Goal: Information Seeking & Learning: Find specific page/section

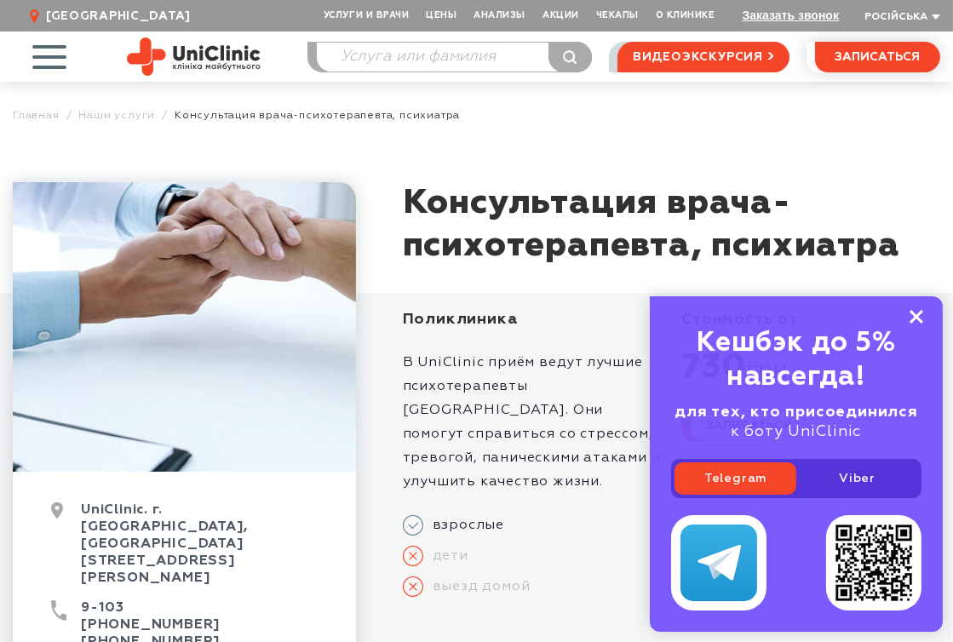
click at [919, 315] on rect at bounding box center [916, 317] width 14 height 14
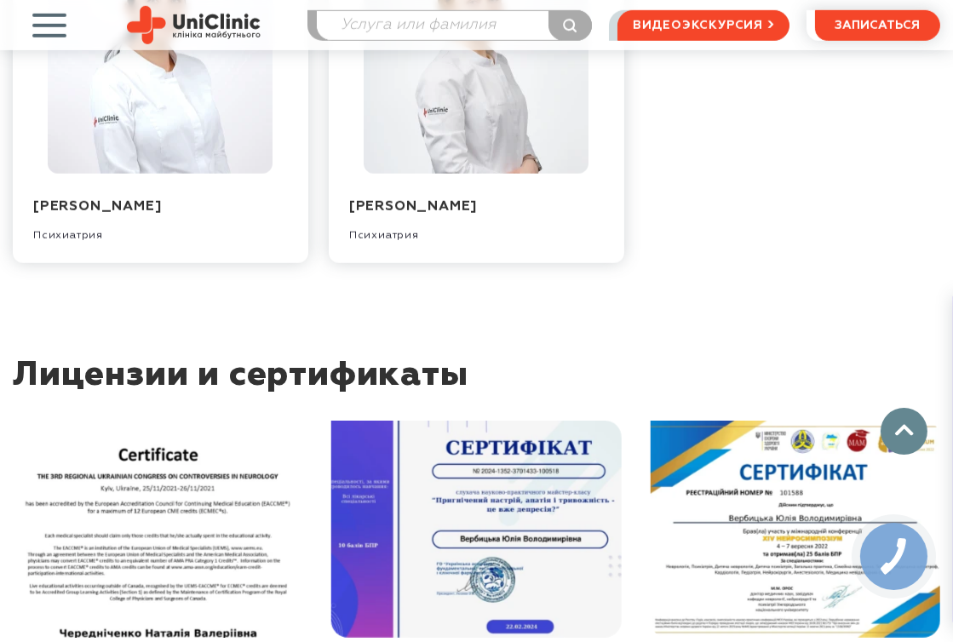
scroll to position [2322, 0]
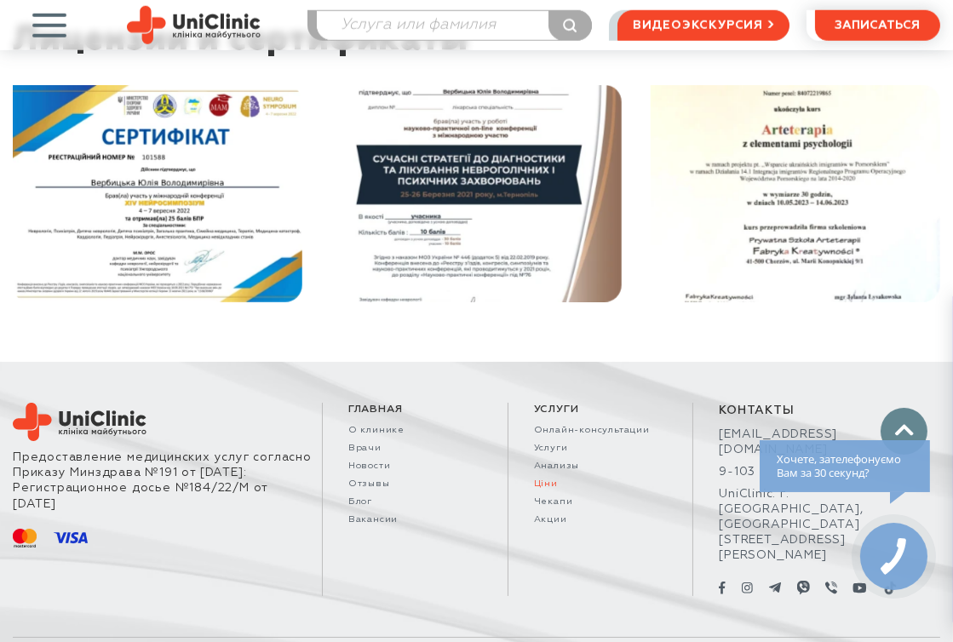
click at [540, 479] on link "Ціни" at bounding box center [601, 484] width 134 height 11
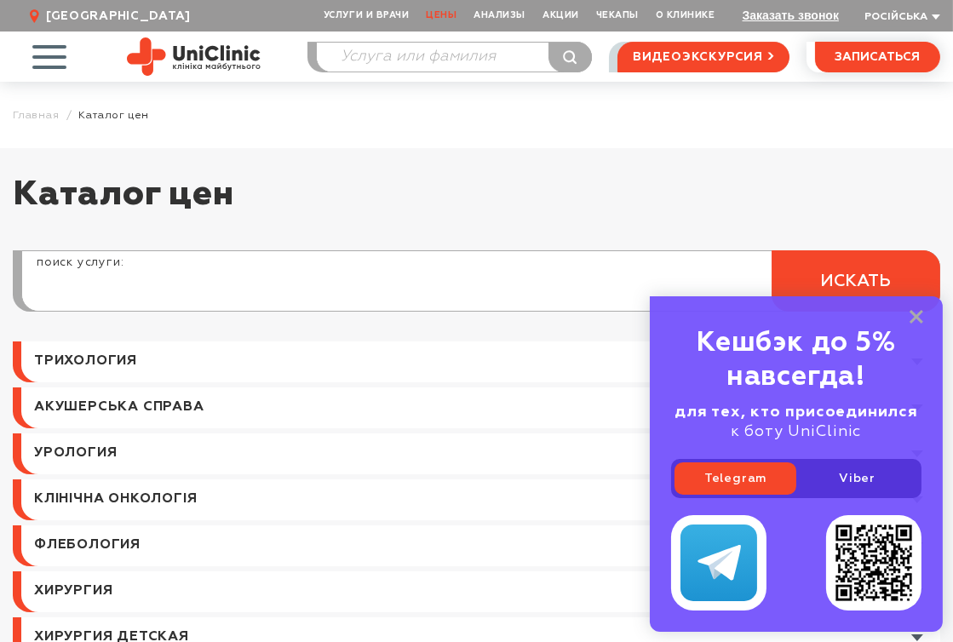
click at [123, 286] on input "search" at bounding box center [480, 290] width 917 height 41
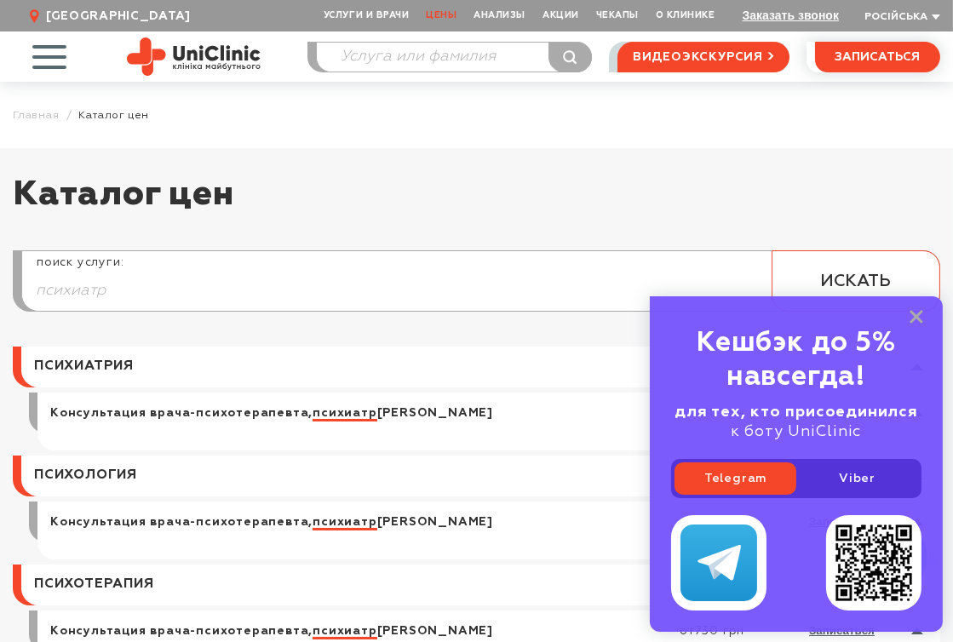
type input "психиатр"
click at [857, 272] on span "искать" at bounding box center [856, 281] width 71 height 21
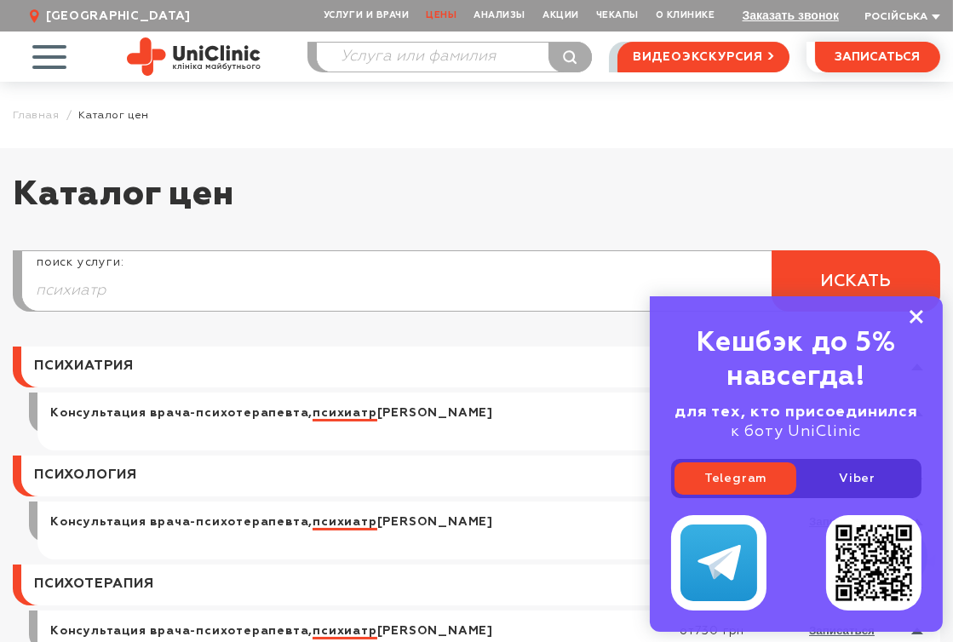
click at [921, 324] on rect at bounding box center [916, 317] width 14 height 14
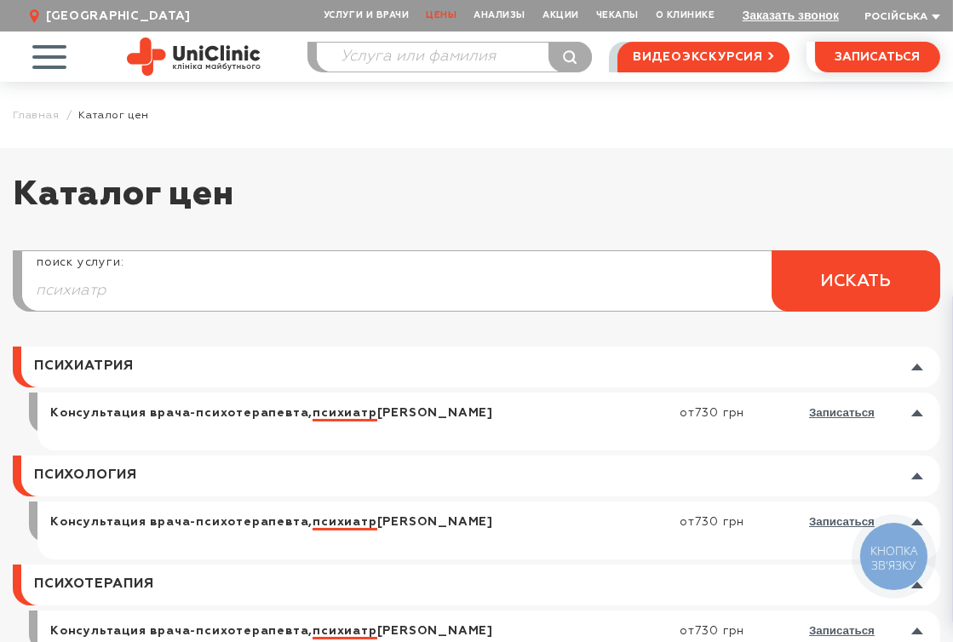
scroll to position [95, 0]
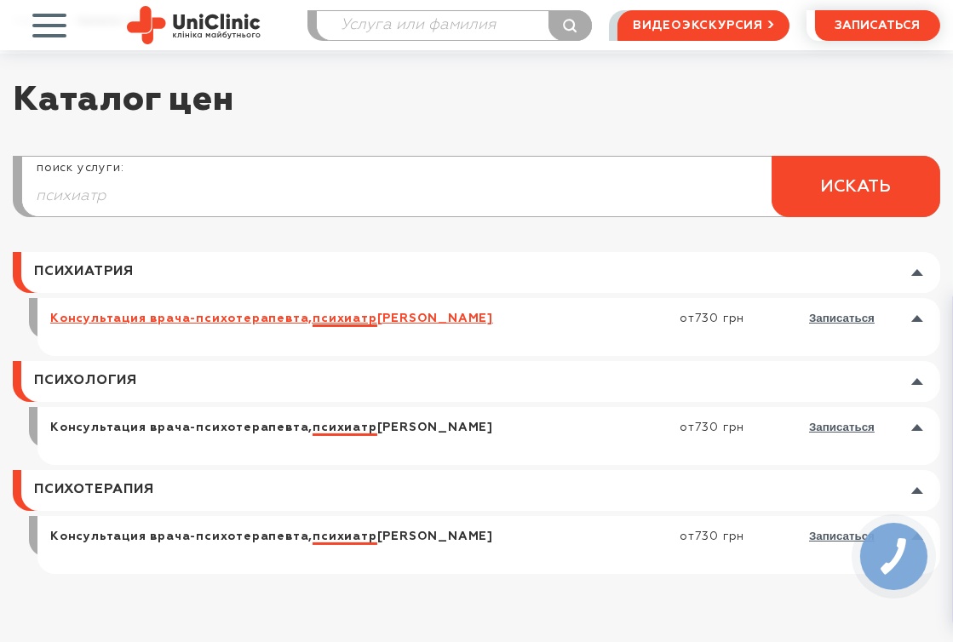
click at [261, 318] on link "Консультация врача-психотерапевта, психиатр а" at bounding box center [356, 318] width 612 height 15
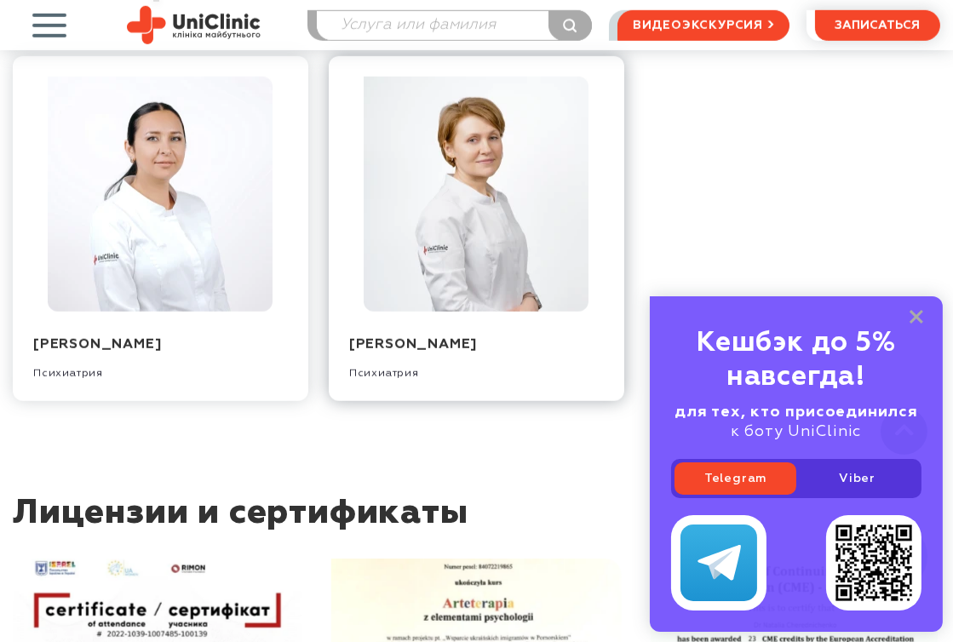
scroll to position [1660, 0]
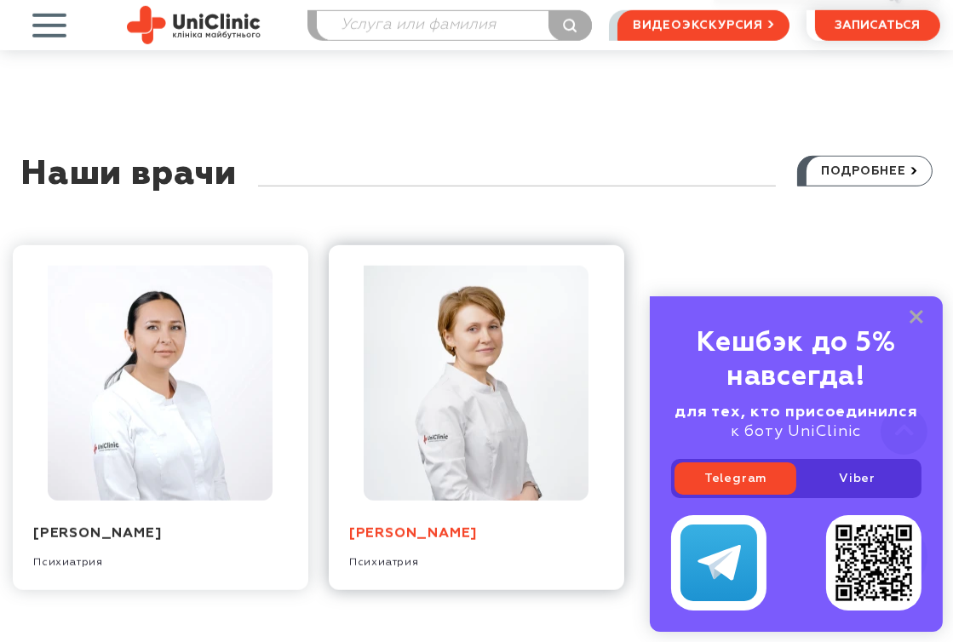
click at [462, 527] on link "Чередниченко Наталья Валерьевна" at bounding box center [413, 534] width 128 height 14
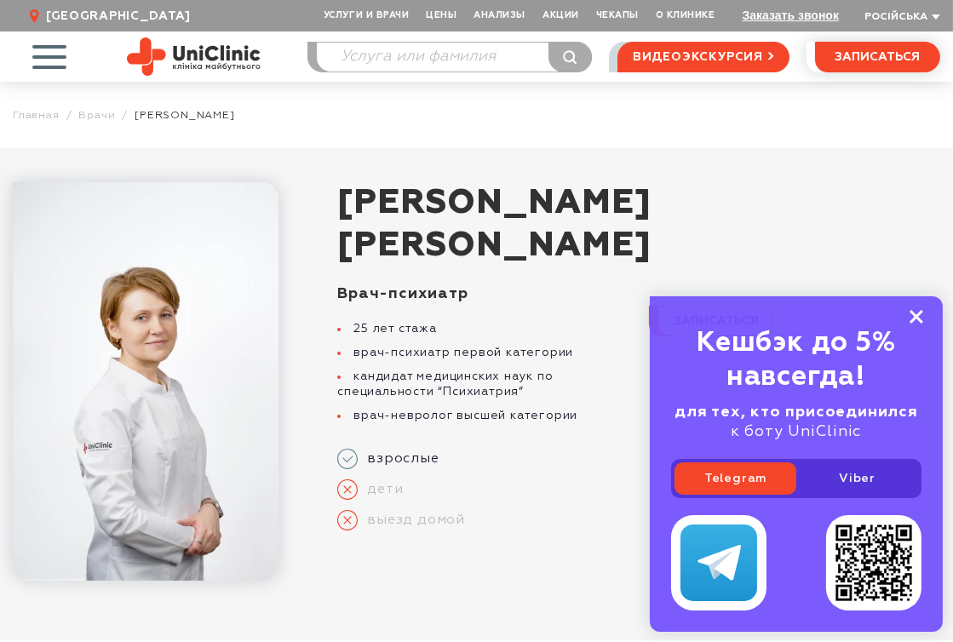
click at [921, 313] on rect at bounding box center [916, 317] width 14 height 14
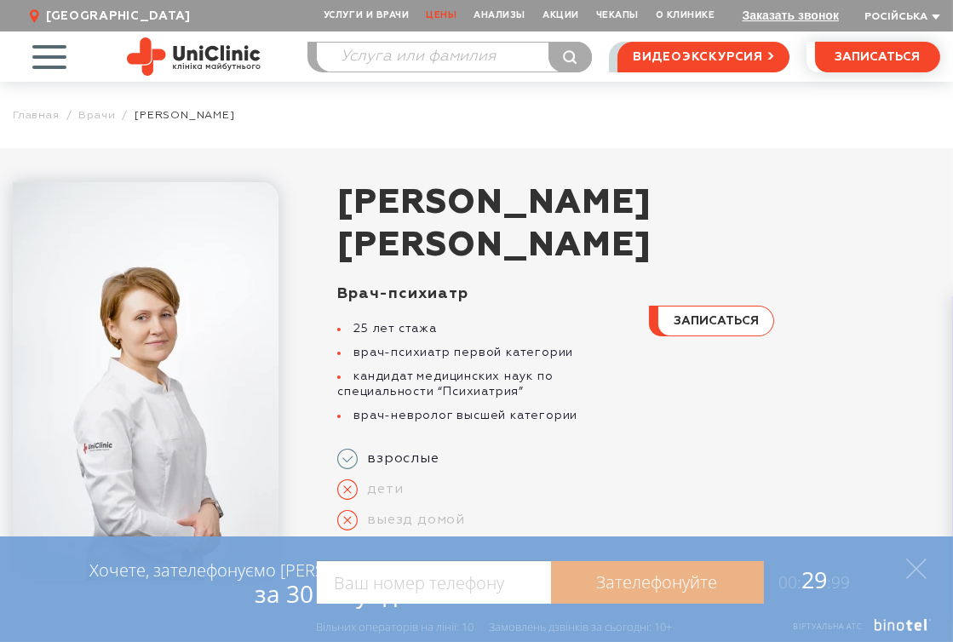
click at [445, 14] on link "Цены" at bounding box center [441, 16] width 48 height 32
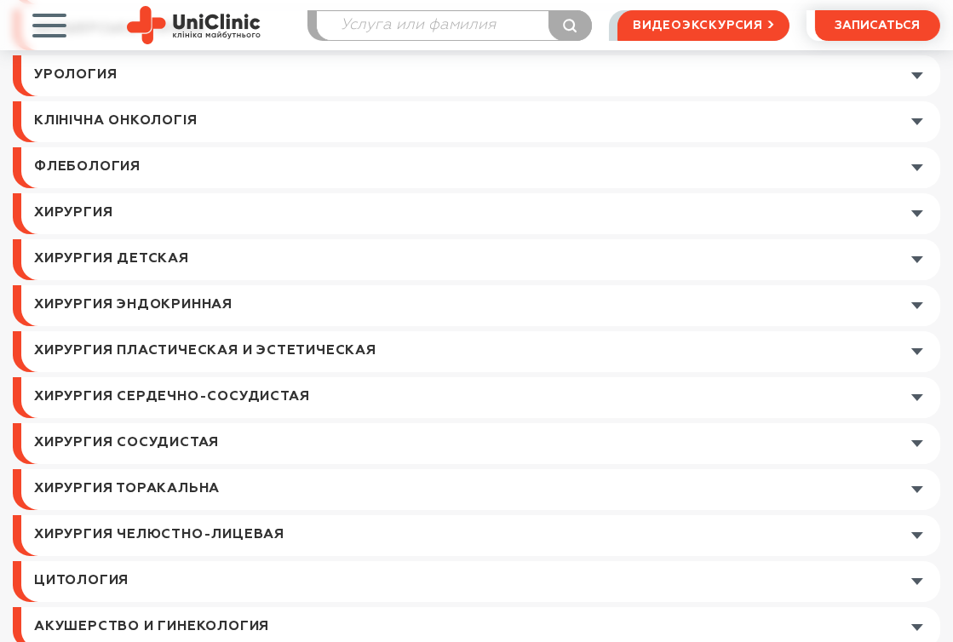
scroll to position [189, 0]
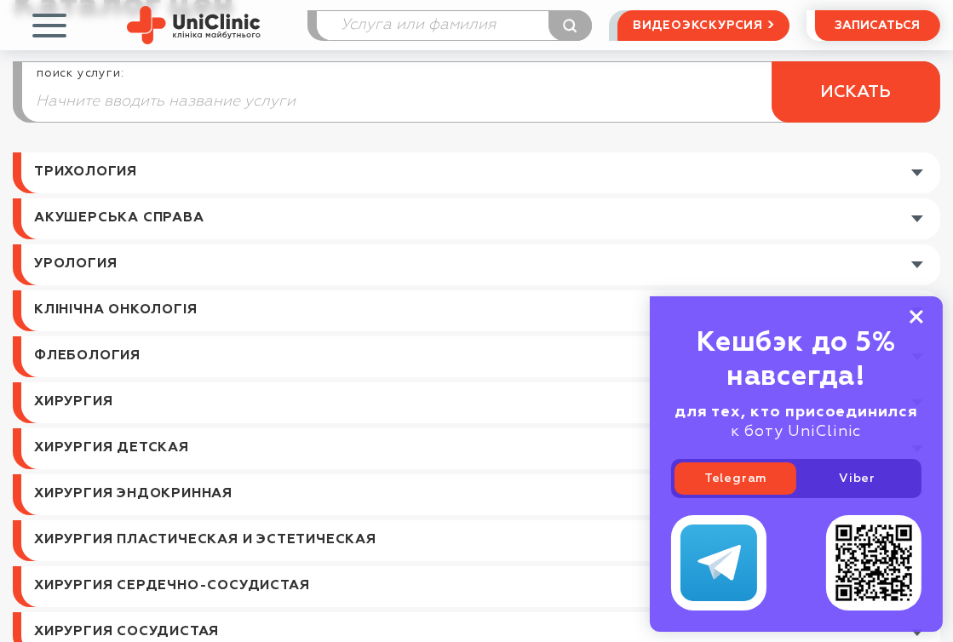
drag, startPoint x: 920, startPoint y: 314, endPoint x: 794, endPoint y: 344, distance: 129.5
click at [920, 315] on rect at bounding box center [916, 317] width 14 height 14
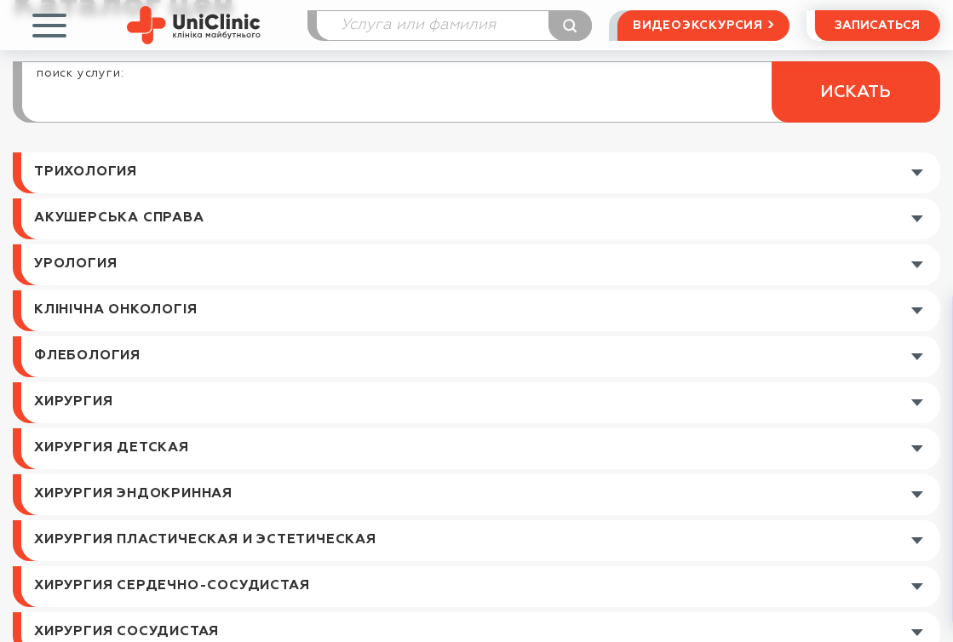
click at [58, 106] on input "search" at bounding box center [480, 101] width 917 height 41
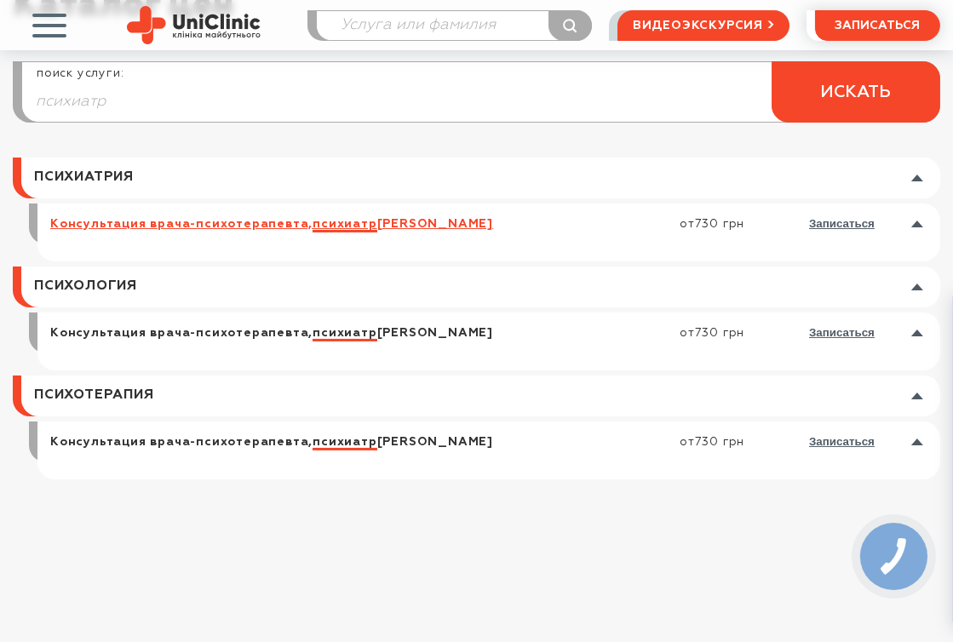
type input "психиатр"
click at [354, 222] on span "психиатр" at bounding box center [345, 224] width 64 height 12
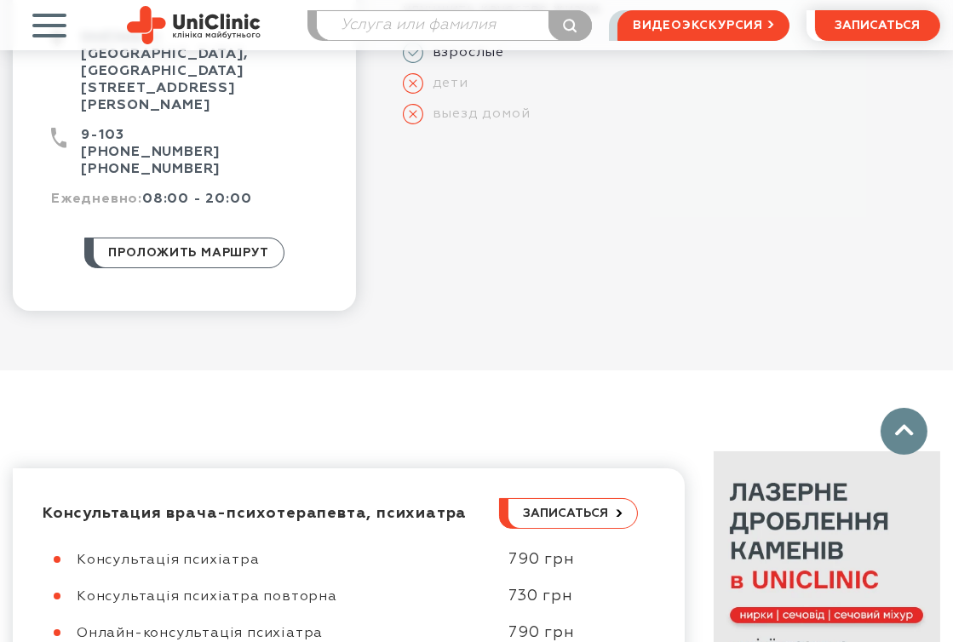
scroll to position [852, 0]
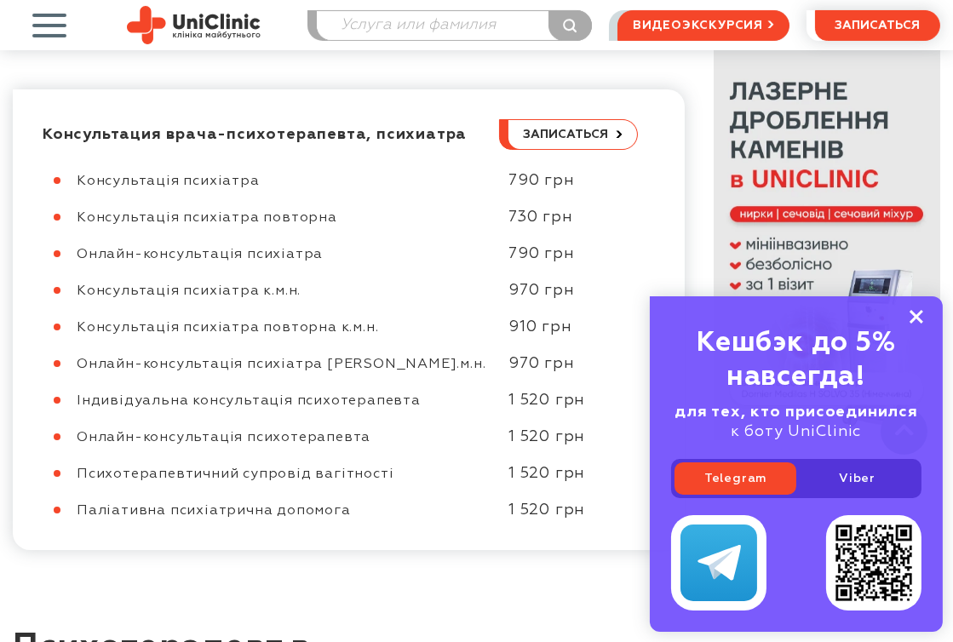
click at [914, 317] on rect at bounding box center [916, 317] width 14 height 14
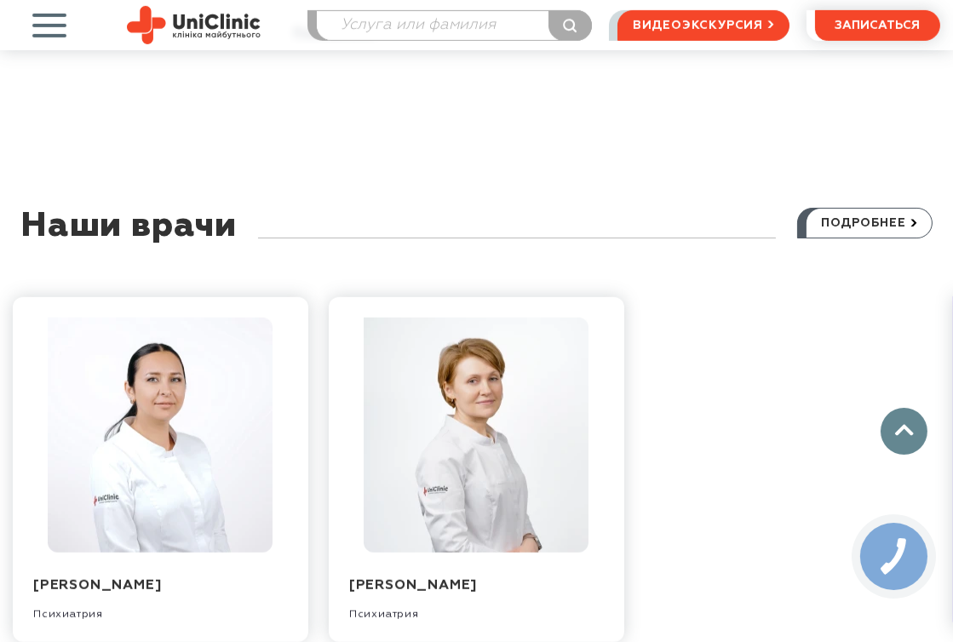
scroll to position [1798, 0]
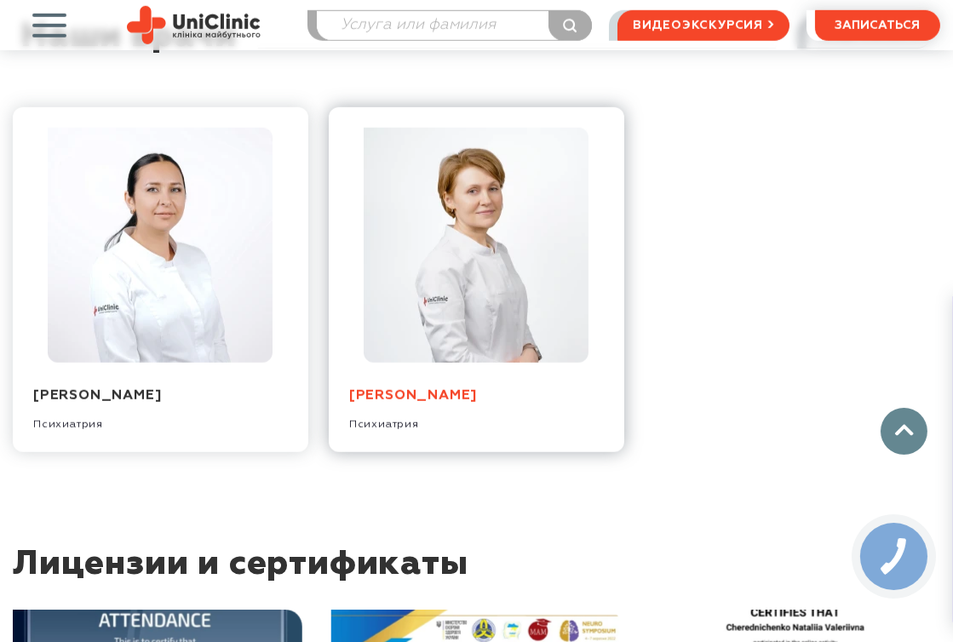
click at [423, 389] on link "[PERSON_NAME]" at bounding box center [413, 396] width 128 height 14
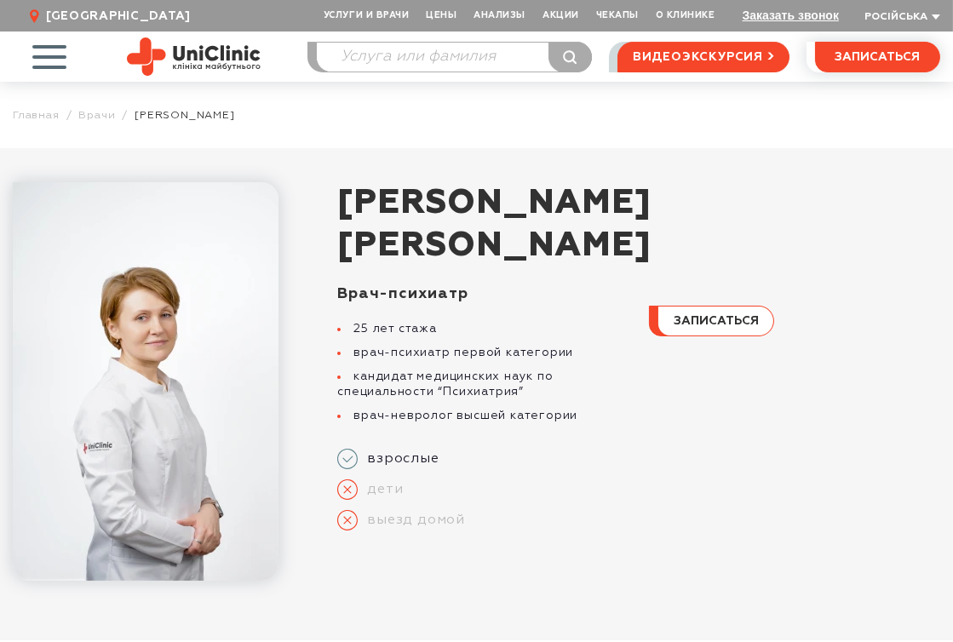
click at [151, 370] on img at bounding box center [146, 381] width 266 height 399
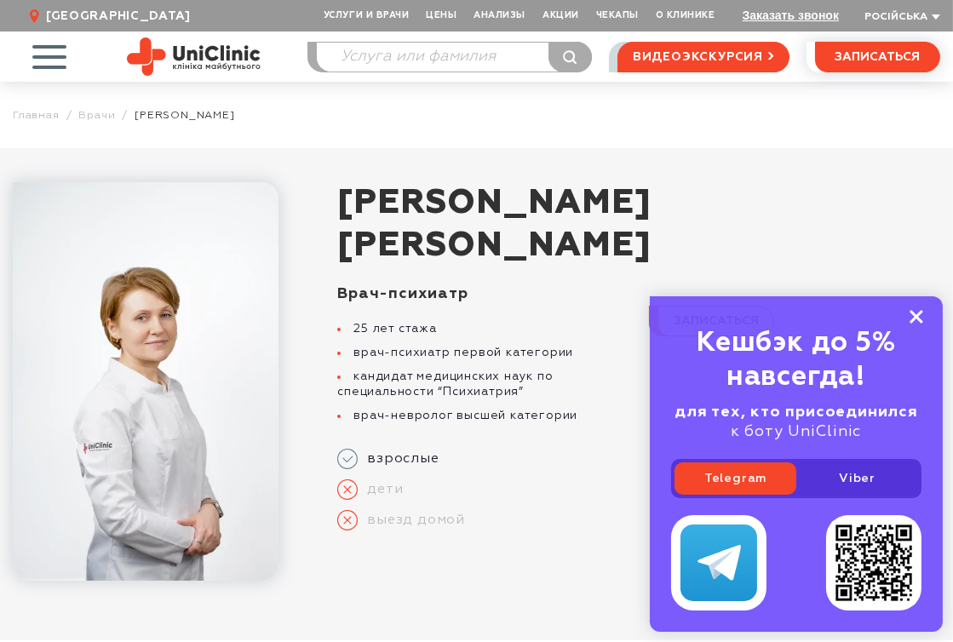
click at [912, 318] on icon at bounding box center [916, 317] width 14 height 14
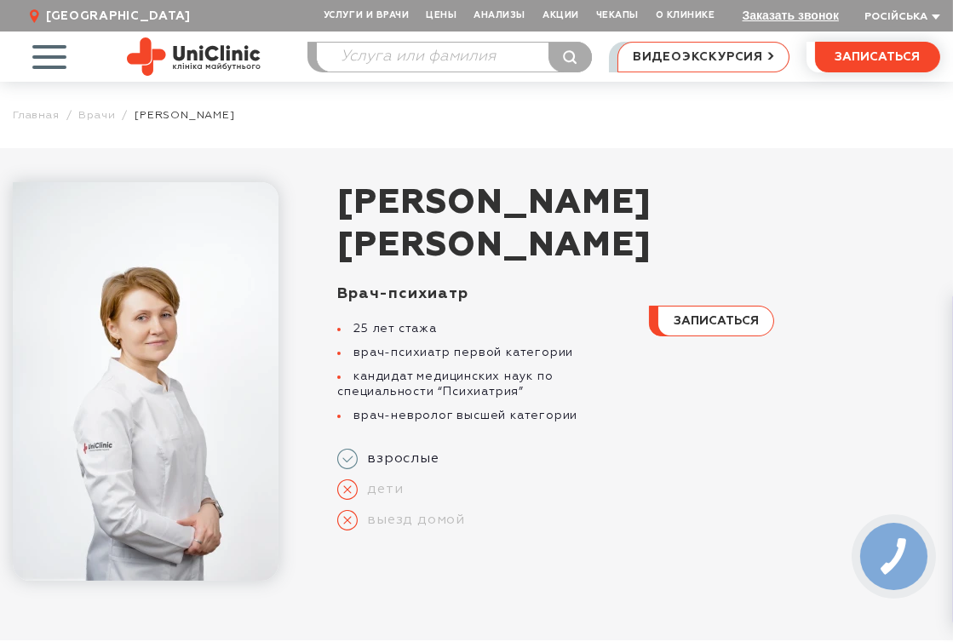
click at [720, 58] on span "видеоэкскурсия" at bounding box center [698, 57] width 130 height 29
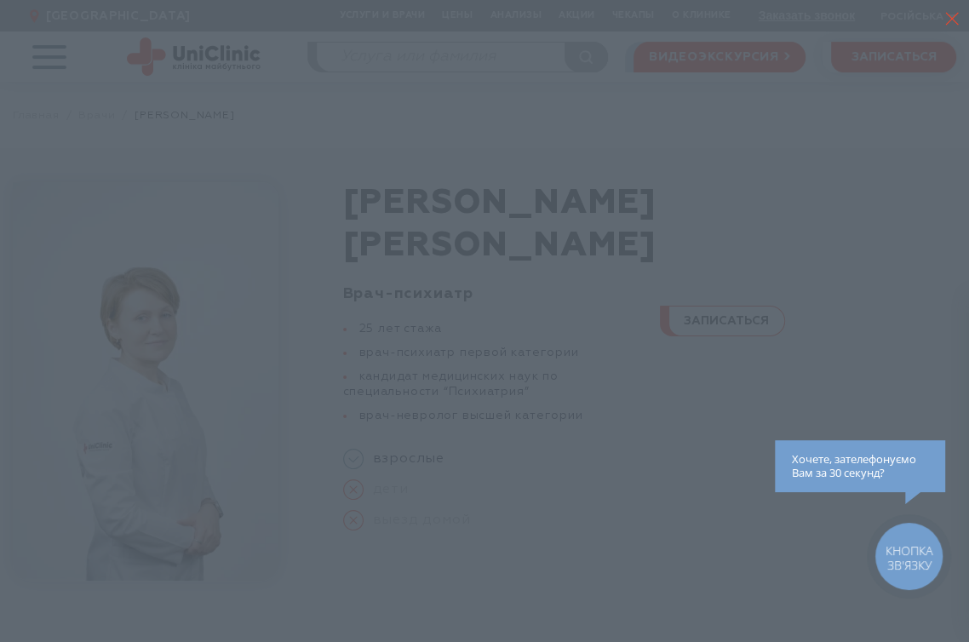
click at [952, 19] on line "button" at bounding box center [952, 19] width 12 height 12
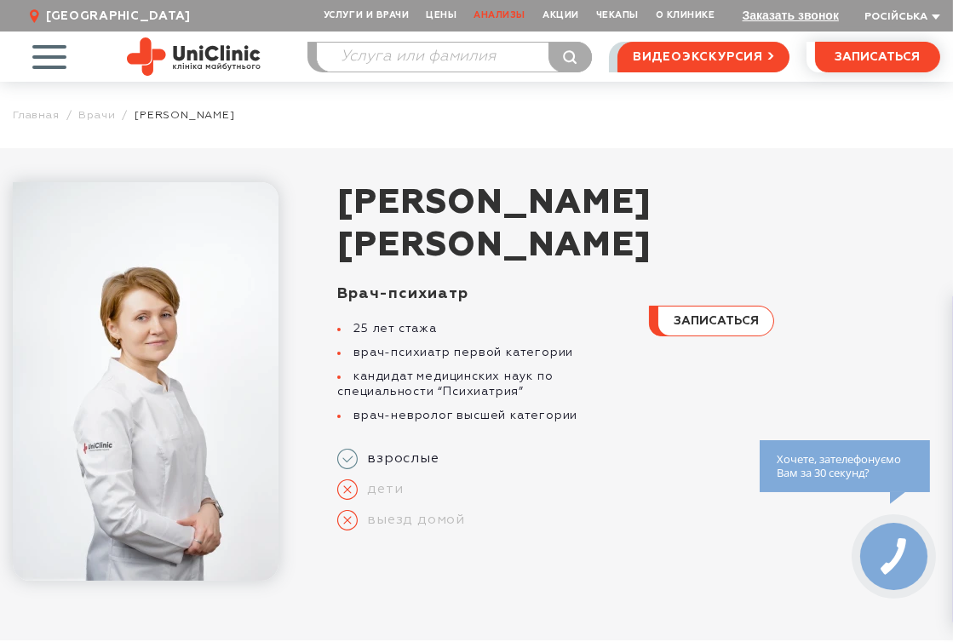
click at [502, 14] on link "Анализы" at bounding box center [499, 16] width 69 height 32
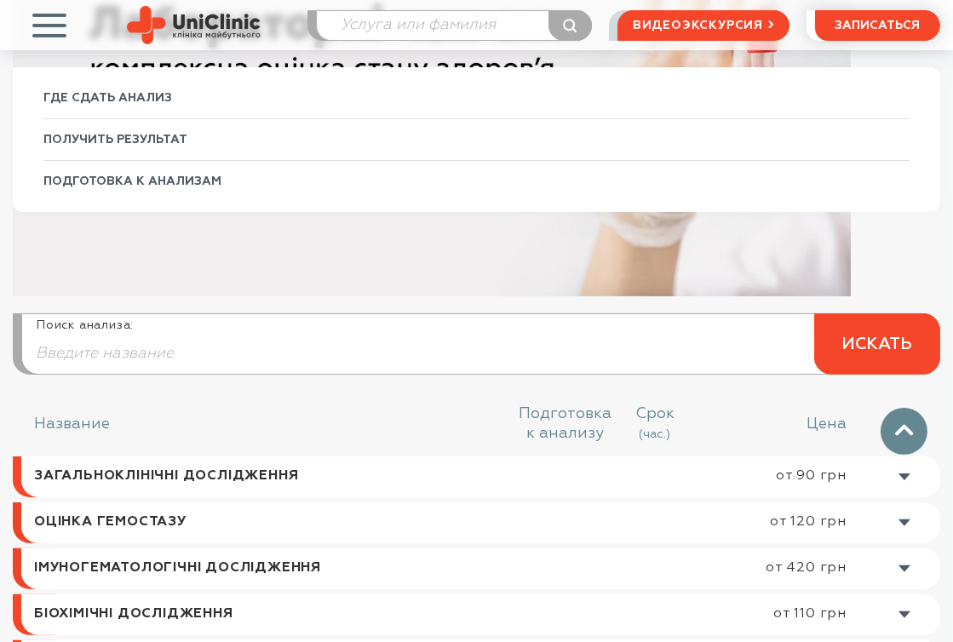
scroll to position [756, 0]
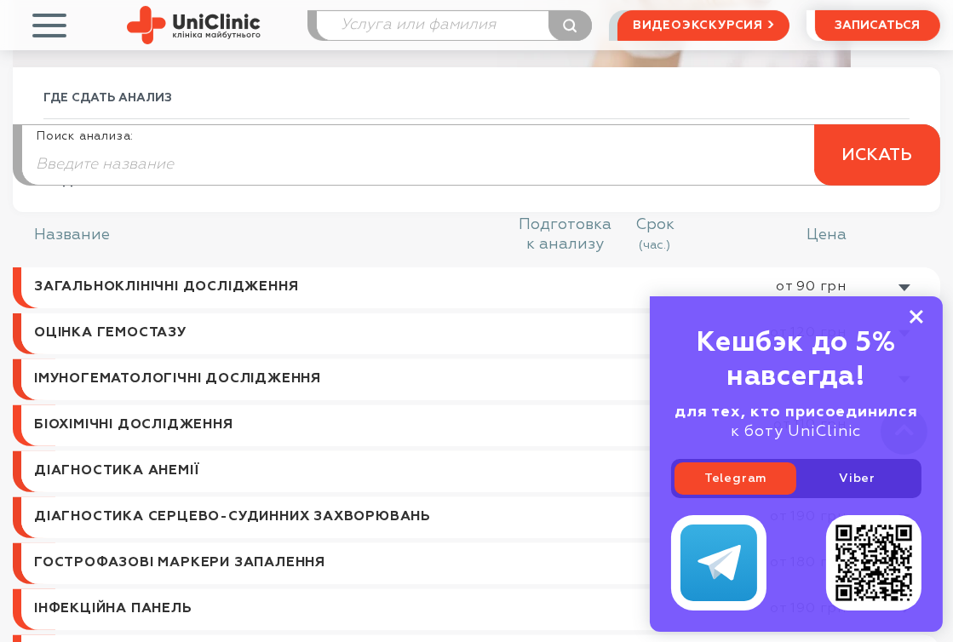
click at [915, 319] on rect at bounding box center [916, 317] width 14 height 14
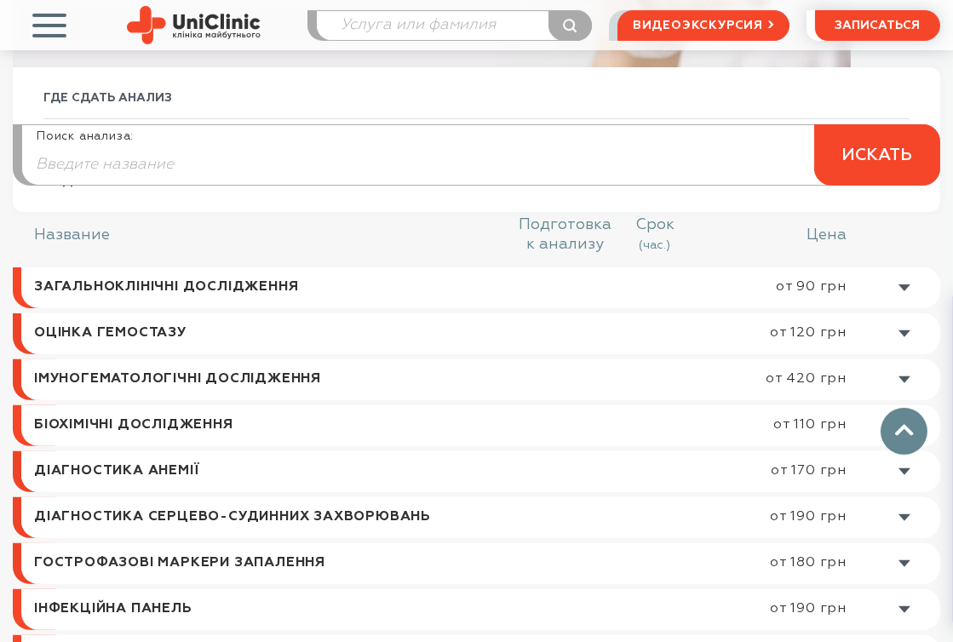
scroll to position [946, 0]
